Goal: Navigation & Orientation: Understand site structure

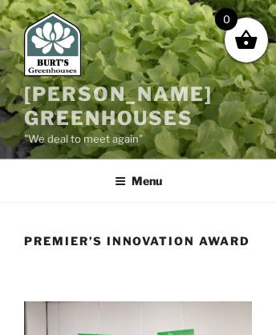
click at [64, 93] on link "[PERSON_NAME] Greenhouses" at bounding box center [118, 106] width 188 height 47
